Goal: Task Accomplishment & Management: Manage account settings

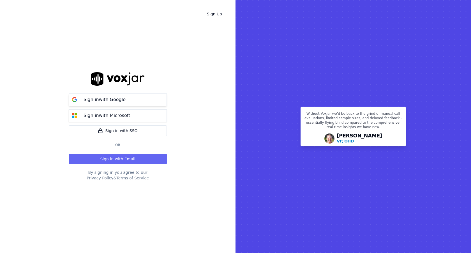
click at [97, 99] on p "Sign in with Google" at bounding box center [104, 99] width 42 height 7
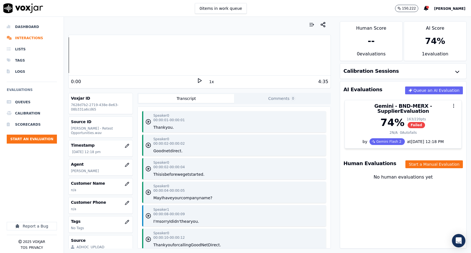
click at [449, 10] on span "Curtis Brown" at bounding box center [449, 9] width 31 height 4
click at [425, 55] on div "Log out" at bounding box center [437, 57] width 60 height 9
